Goal: Consume media (video, audio)

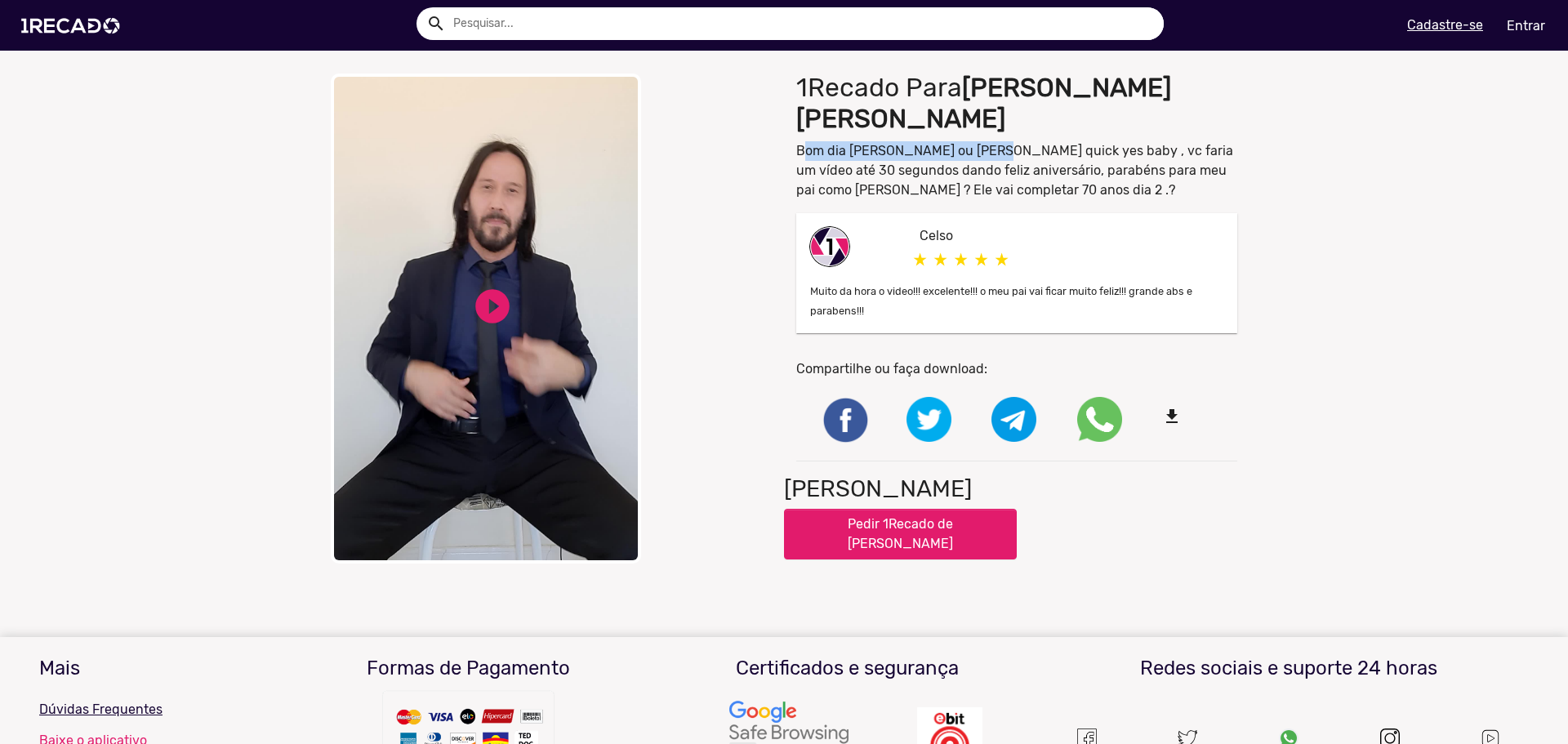
drag, startPoint x: 796, startPoint y: 154, endPoint x: 992, endPoint y: 156, distance: 196.0
click at [992, 156] on p "Bom dia [PERSON_NAME] ou [PERSON_NAME] quick yes baby , vc faria um vídeo até 3…" at bounding box center [1017, 170] width 441 height 59
drag, startPoint x: 1046, startPoint y: 151, endPoint x: 1165, endPoint y: 156, distance: 119.1
click at [1165, 156] on p "Bom dia [PERSON_NAME] ou [PERSON_NAME] quick yes baby , vc faria um vídeo até 3…" at bounding box center [1017, 170] width 441 height 59
drag, startPoint x: 839, startPoint y: 170, endPoint x: 939, endPoint y: 164, distance: 100.2
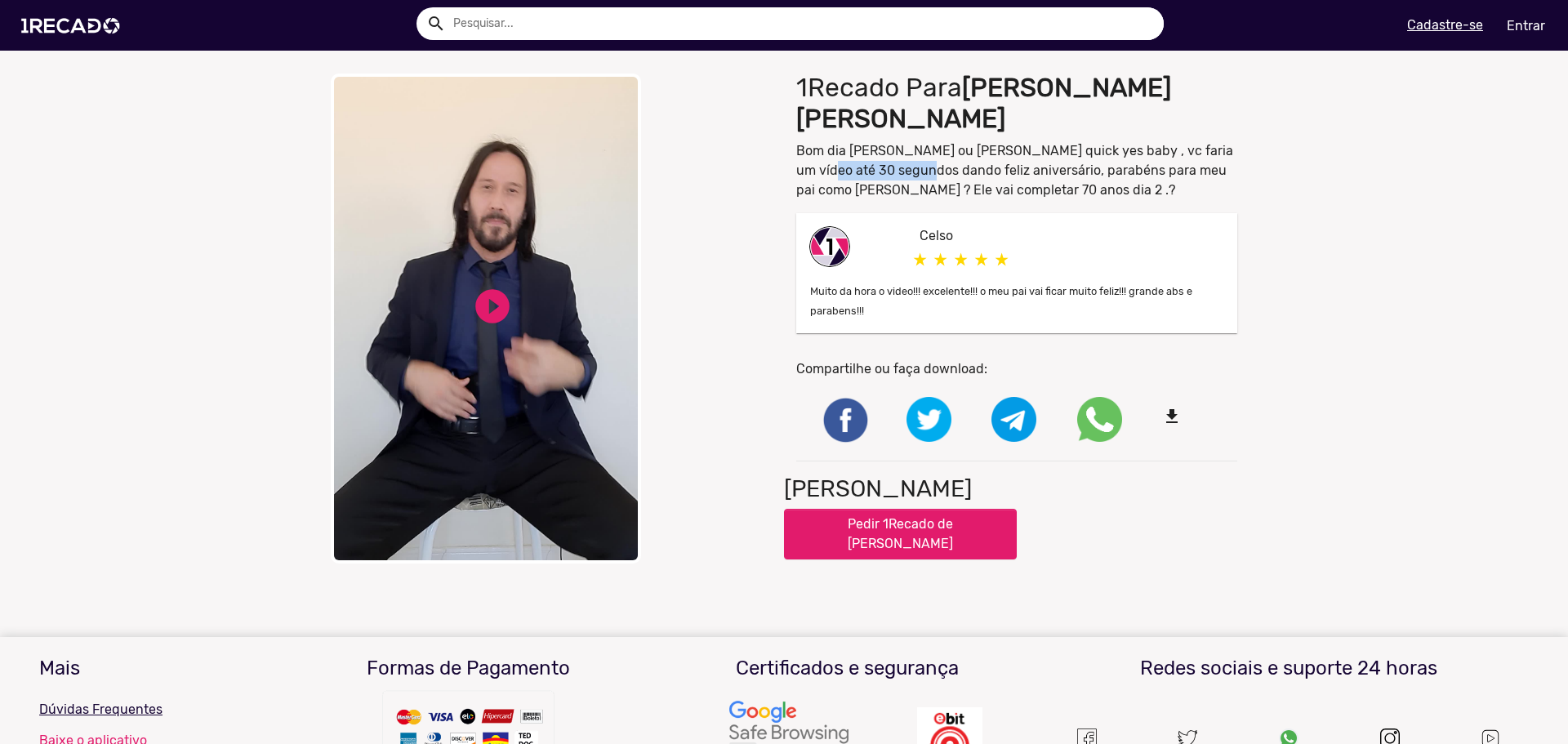
click at [937, 164] on p "Bom dia [PERSON_NAME] ou [PERSON_NAME] quick yes baby , vc faria um vídeo até 3…" at bounding box center [1017, 170] width 441 height 59
click at [489, 310] on link "play_circle_filled" at bounding box center [492, 306] width 41 height 41
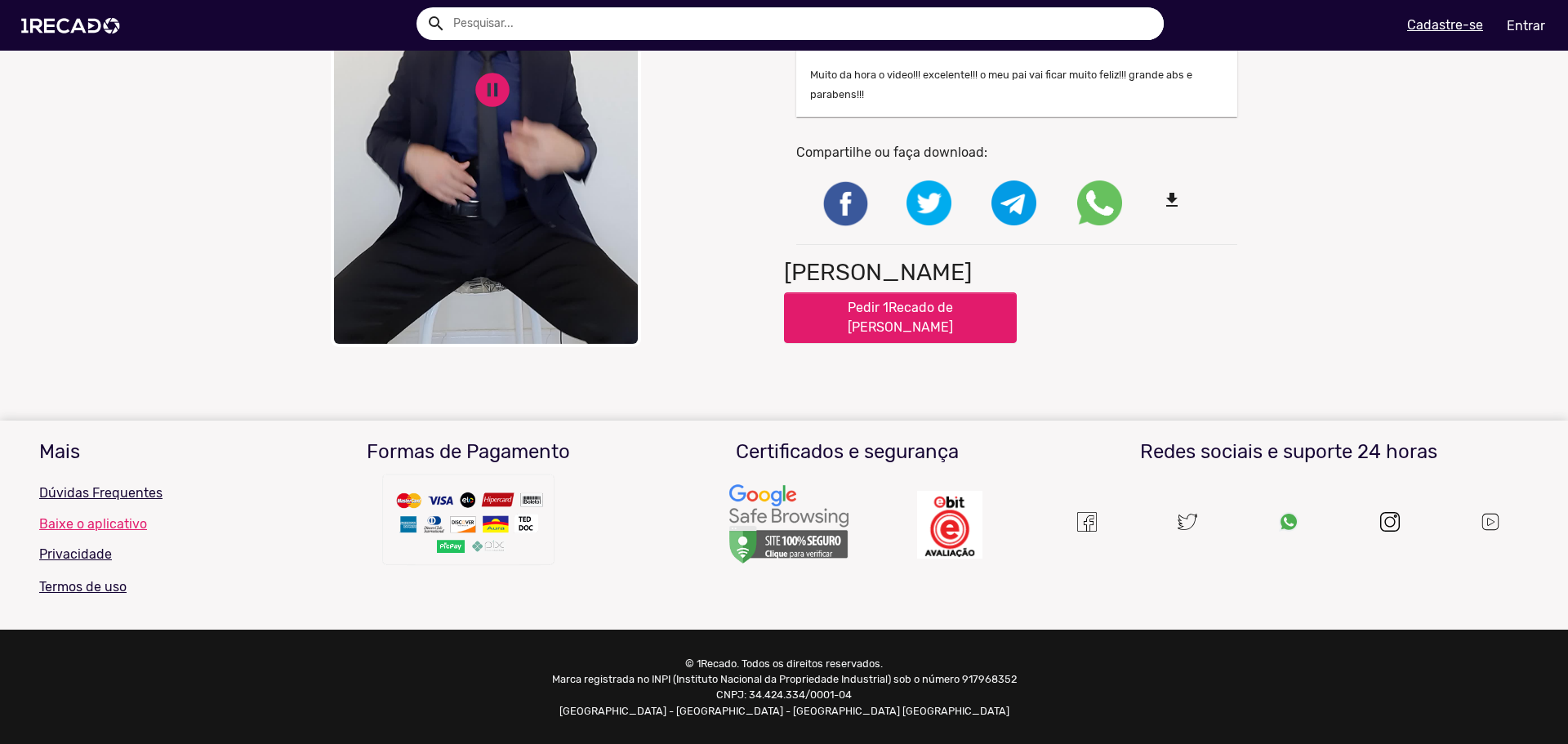
scroll to position [217, 0]
